Goal: Register for event/course

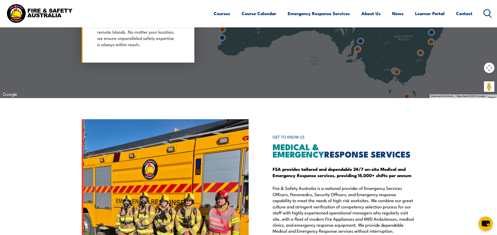
scroll to position [600, 0]
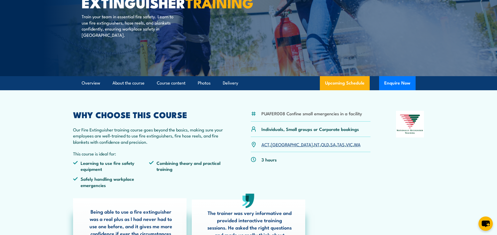
scroll to position [78, 0]
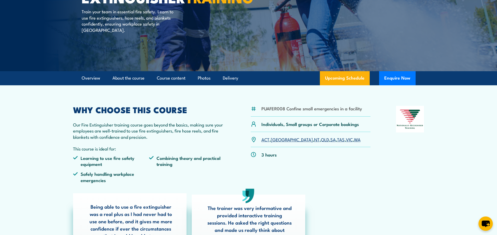
click at [354, 140] on link "WA" at bounding box center [357, 139] width 7 height 6
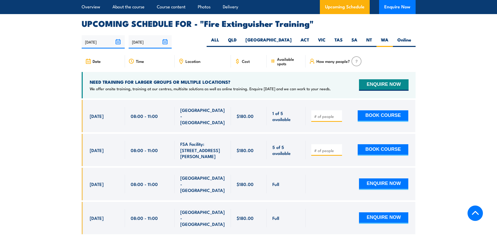
scroll to position [876, 0]
